Goal: Task Accomplishment & Management: Manage account settings

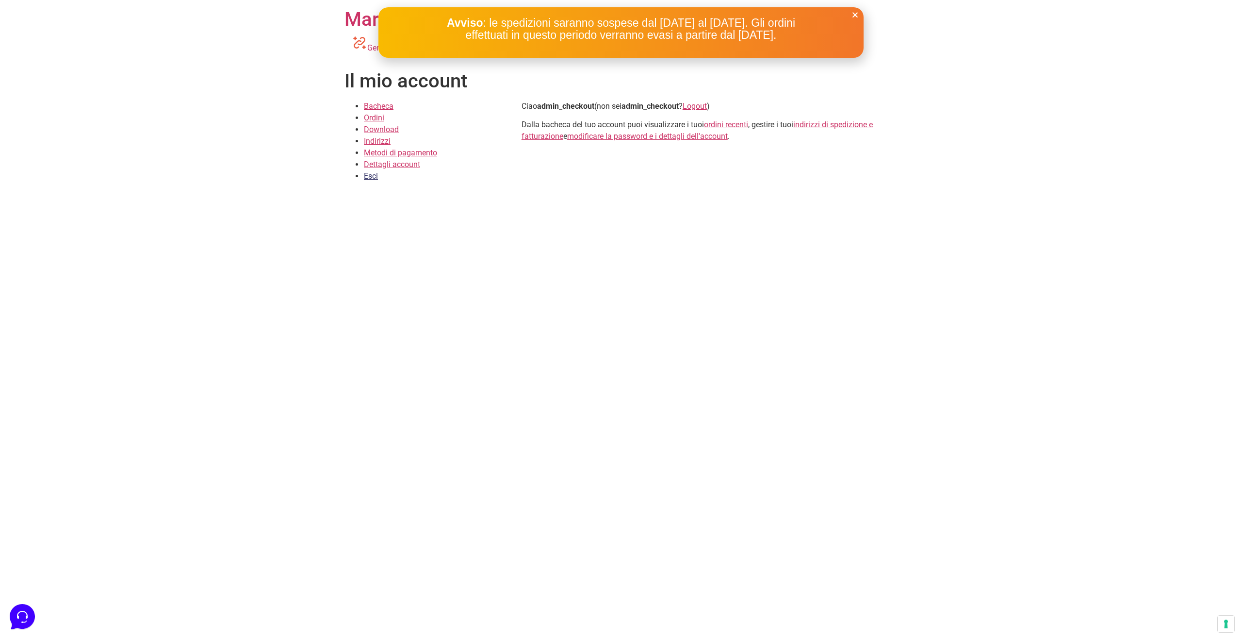
click at [373, 176] on link "Esci" at bounding box center [371, 175] width 14 height 9
click at [390, 106] on link "Bacheca" at bounding box center [379, 105] width 30 height 9
click at [378, 116] on link "Ordini" at bounding box center [374, 117] width 20 height 9
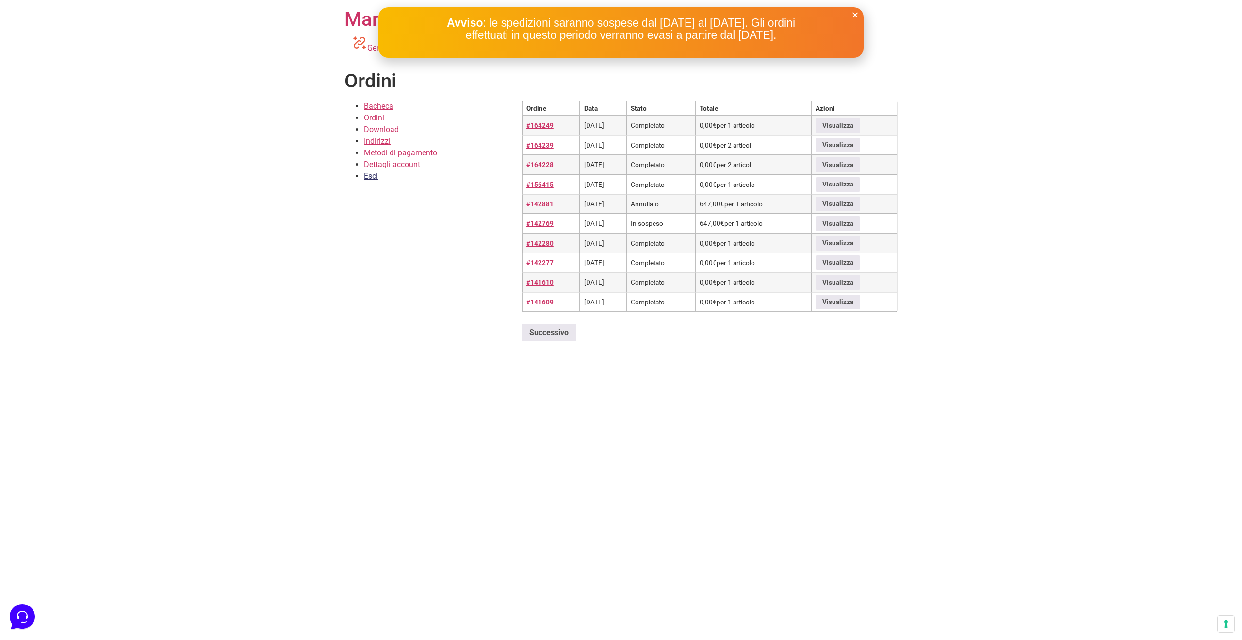
click at [367, 178] on link "Esci" at bounding box center [371, 175] width 14 height 9
